Goal: Task Accomplishment & Management: Manage account settings

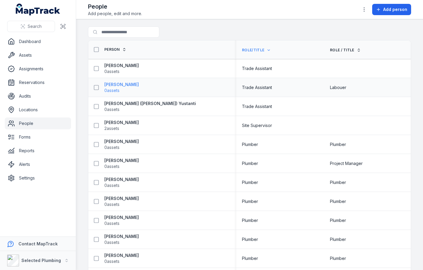
click at [118, 85] on strong "[PERSON_NAME]" at bounding box center [121, 85] width 34 height 6
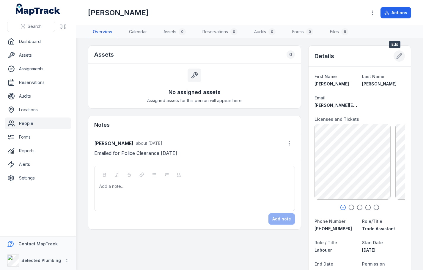
click at [396, 56] on icon at bounding box center [399, 56] width 6 height 6
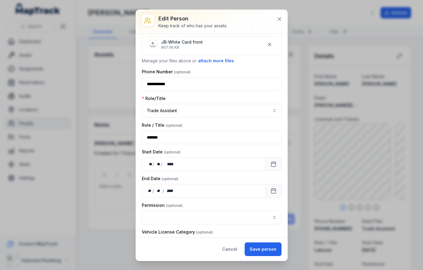
scroll to position [149, 0]
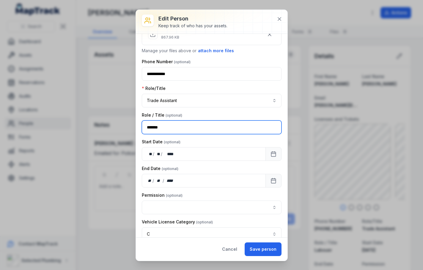
click at [175, 124] on input "*******" at bounding box center [212, 128] width 140 height 14
type input "*"
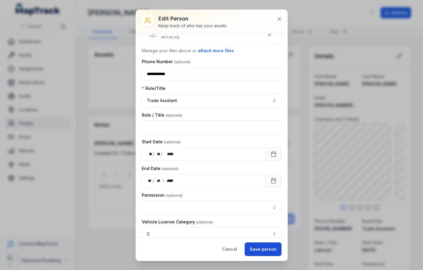
click at [264, 246] on button "Save person" at bounding box center [262, 250] width 37 height 14
